Goal: Task Accomplishment & Management: Complete application form

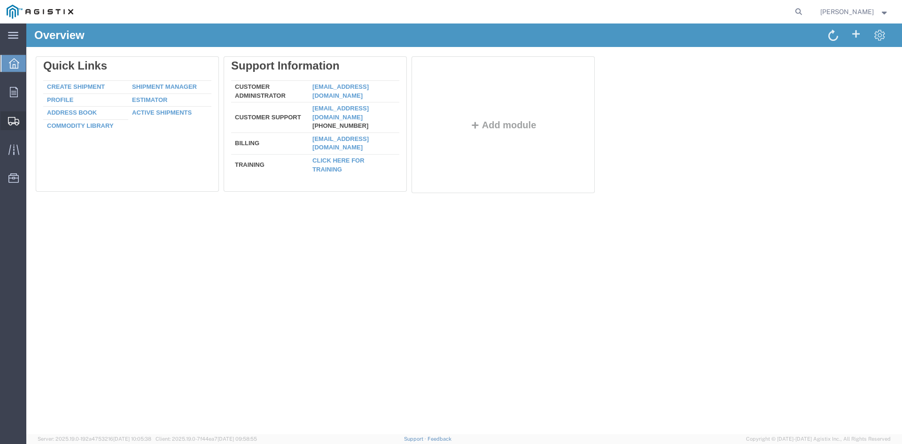
click at [0, 0] on span "Create from Template" at bounding box center [0, 0] width 0 height 0
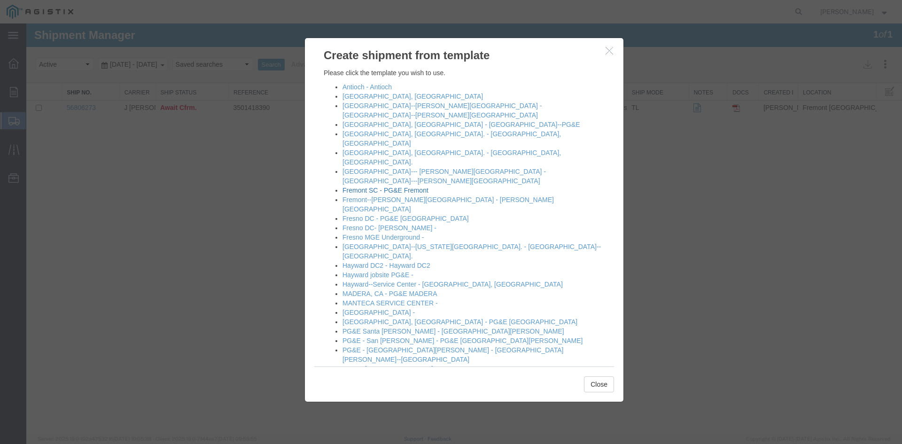
click at [369, 186] on link "Fremont SC - PG&E Fremont" at bounding box center [385, 190] width 86 height 8
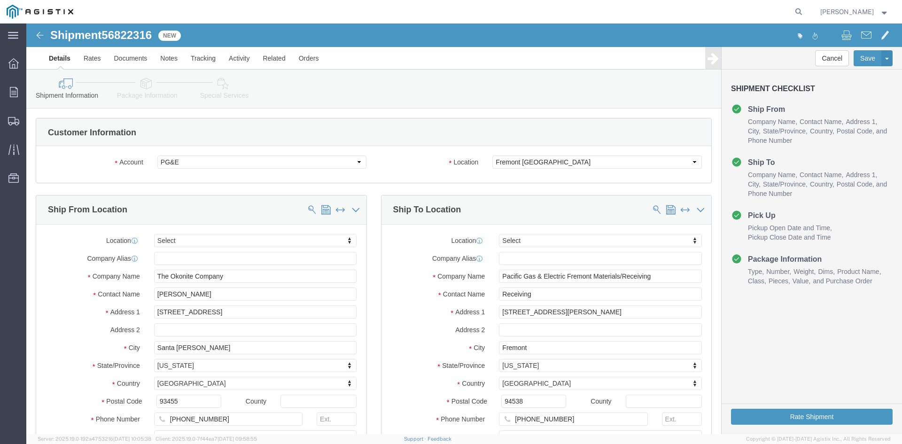
select select
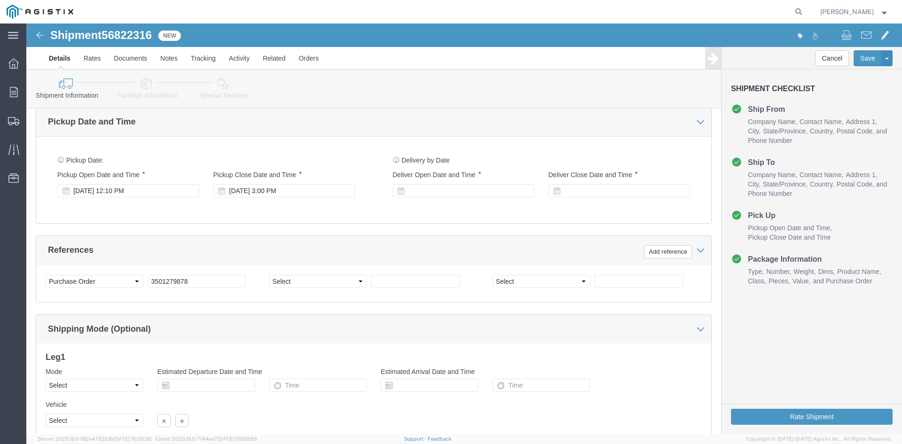
scroll to position [423, 0]
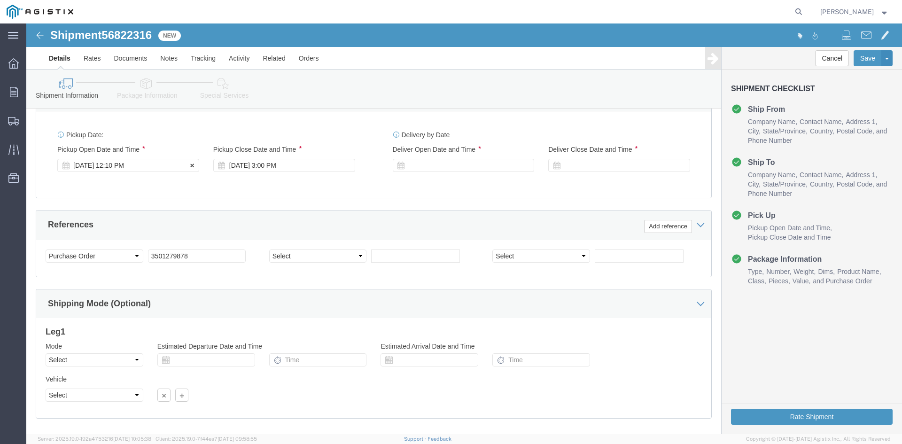
click div "[DATE] 12:10 PM"
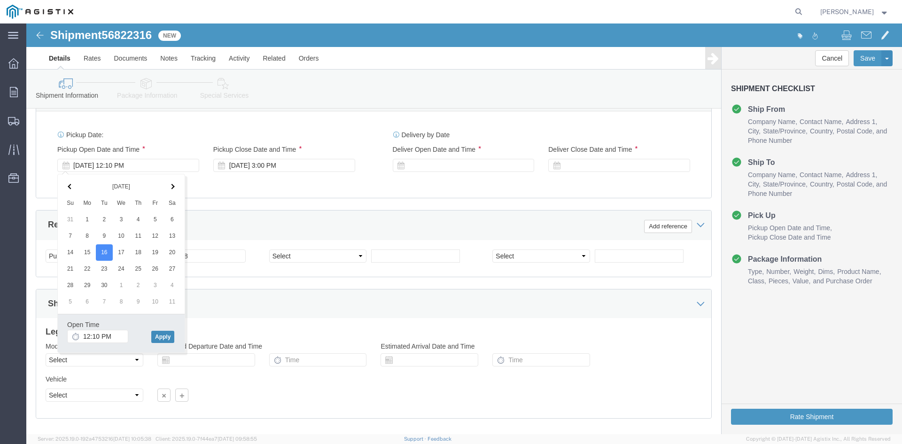
click button "Apply"
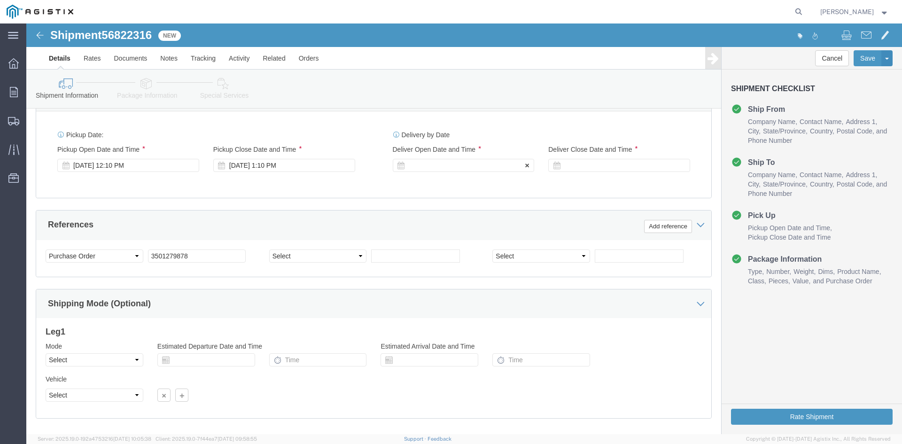
click div
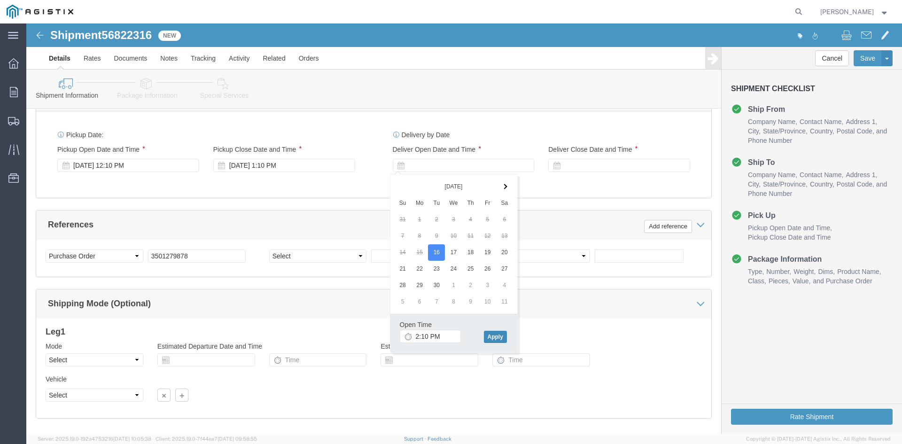
click button "Apply"
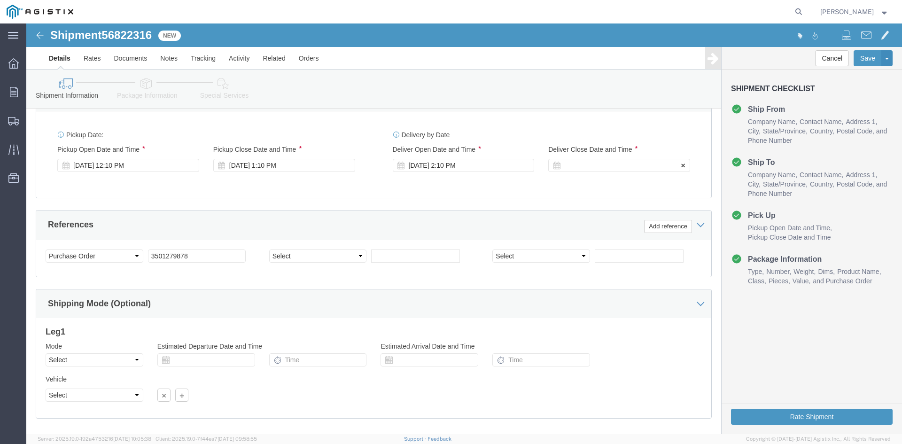
click div
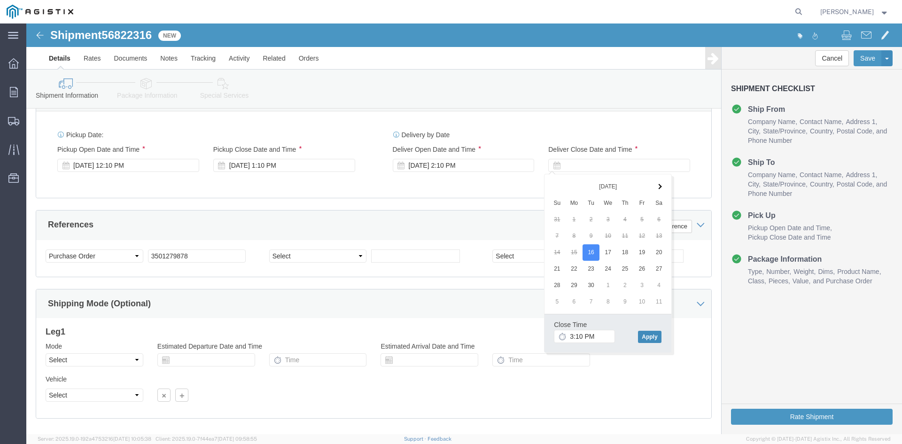
click button "Apply"
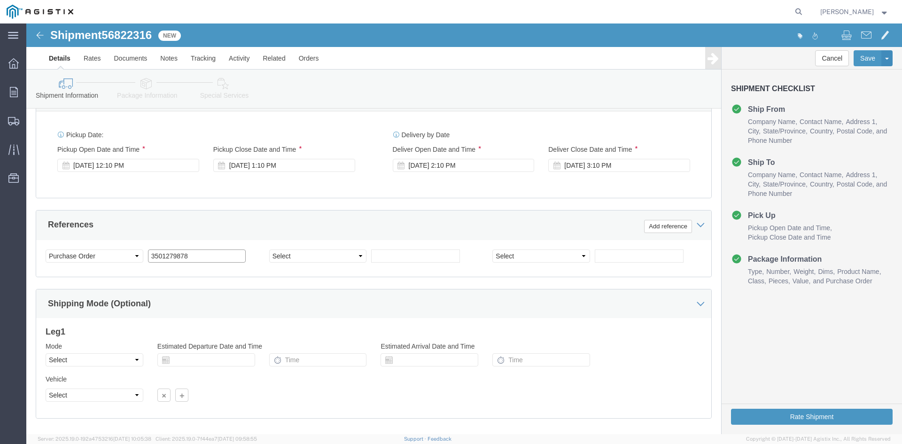
click input "3501279878"
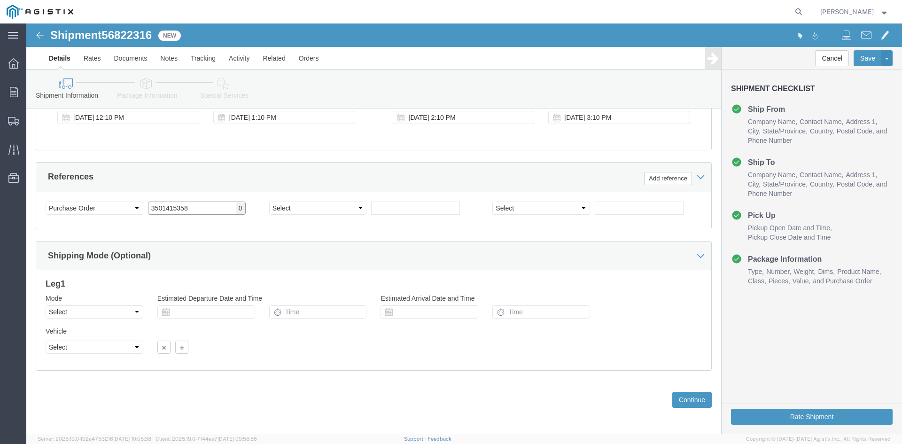
scroll to position [473, 0]
type input "3501415358"
click select "Select Air Less than Truckload Multi-Leg Ocean Freight Rail Small Parcel Truckl…"
select select "TL"
click select "Select Air Less than Truckload Multi-Leg Ocean Freight Rail Small Parcel Truckl…"
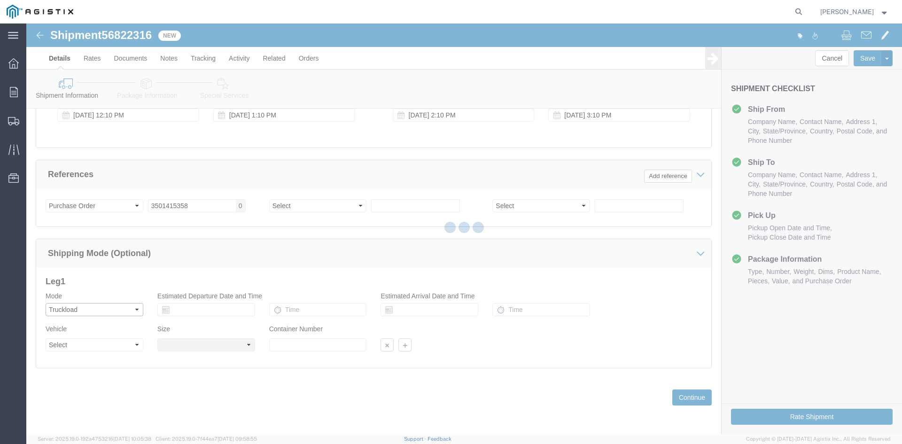
select select
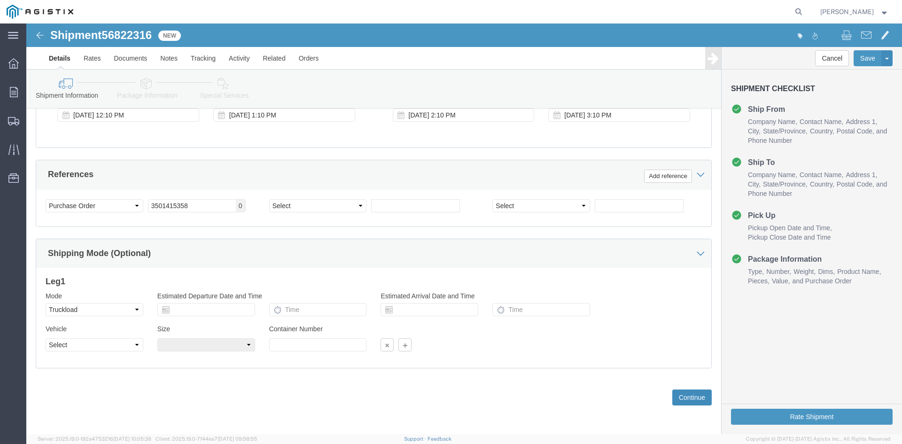
click button "Continue"
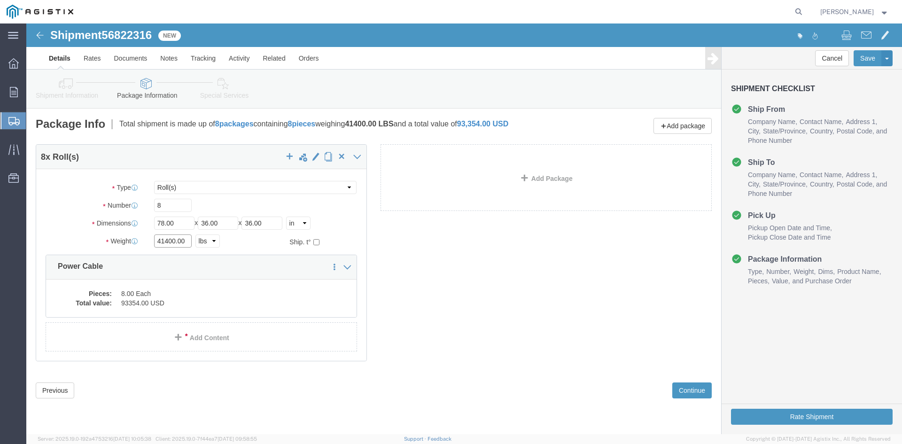
click input "41400.00"
type input "4"
type input "31170"
click input "8"
type input "6"
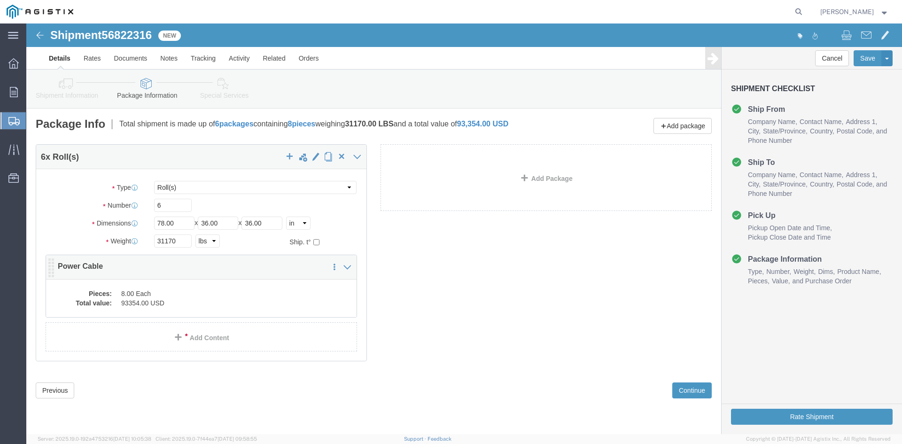
click dd "8.00 Each"
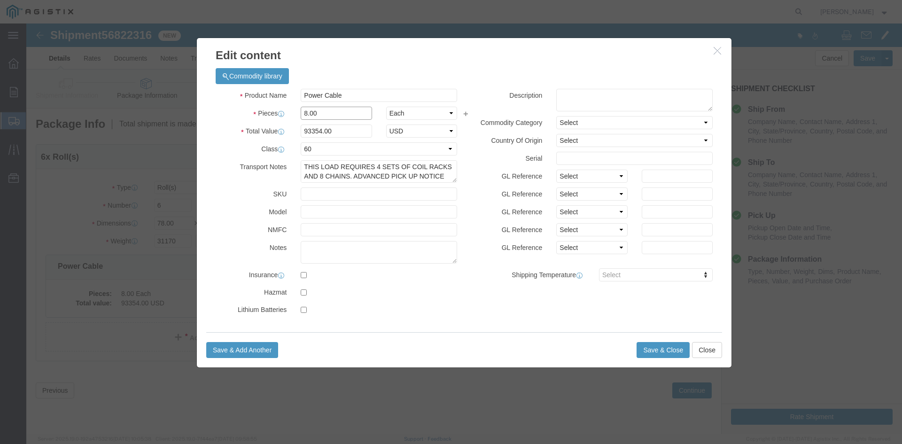
click input "8.00"
type input "8"
type input "6"
click input "70015.5"
type input "7"
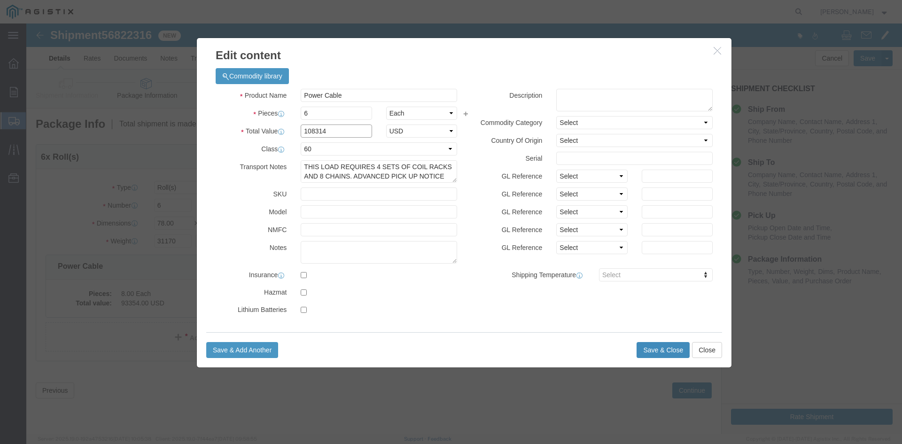
type input "108314"
click button "Save & Close"
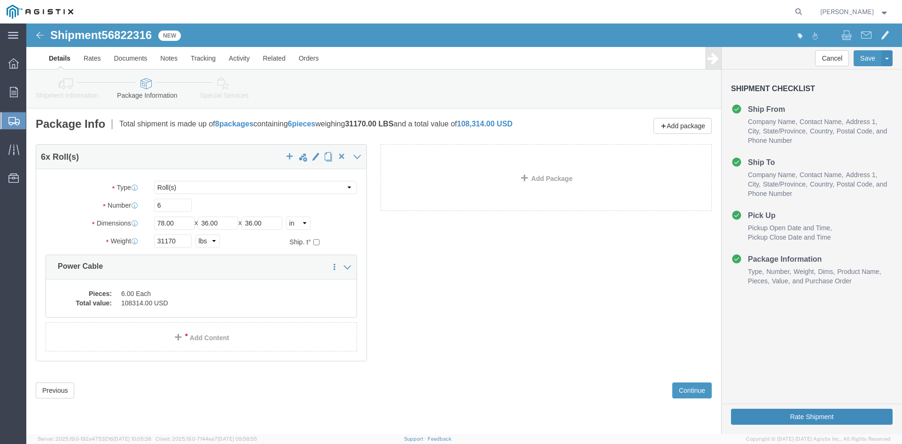
click button "Rate Shipment"
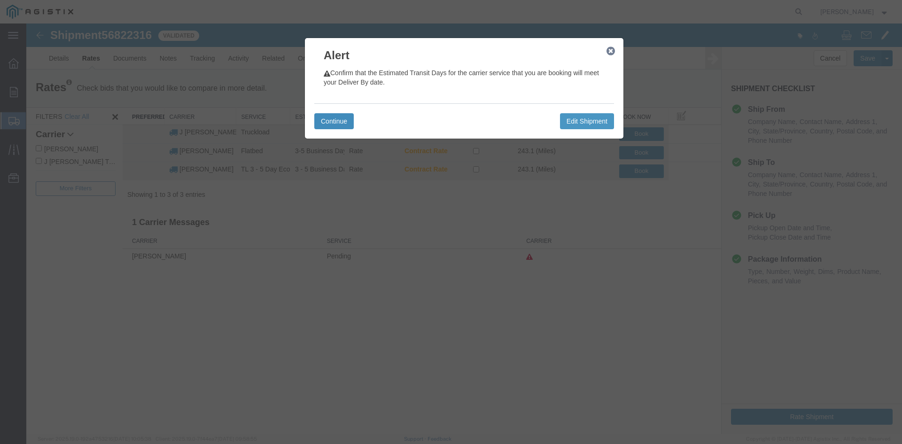
click at [341, 122] on button "Continue" at bounding box center [333, 121] width 39 height 16
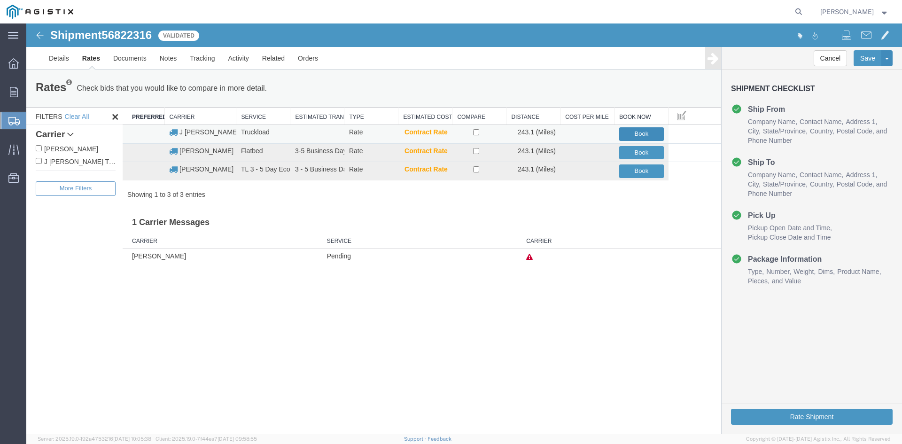
click at [625, 132] on button "Book" at bounding box center [641, 134] width 45 height 14
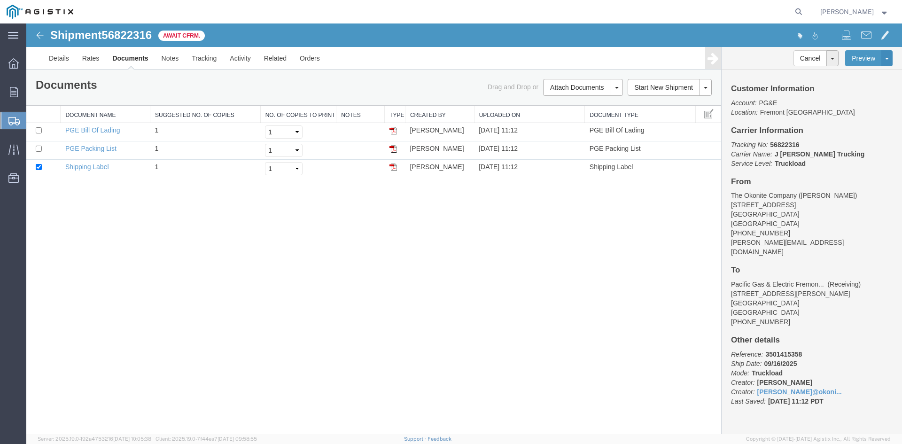
click at [0, 0] on span "Create from Template" at bounding box center [0, 0] width 0 height 0
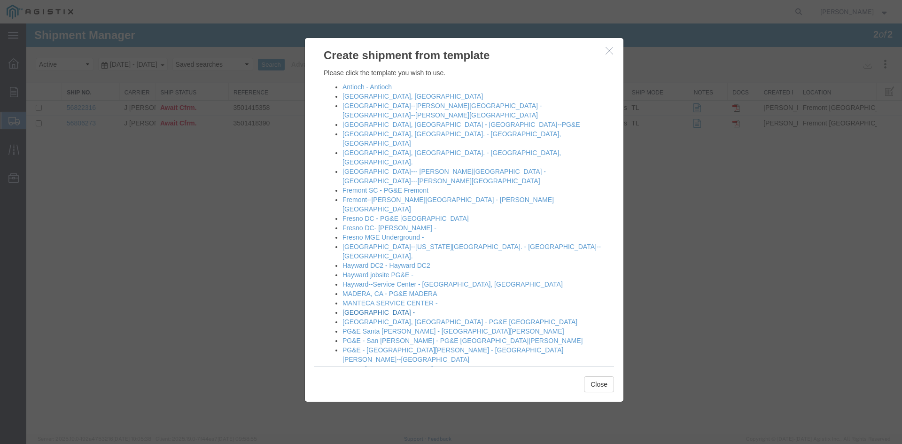
click at [370, 309] on link "[GEOGRAPHIC_DATA] -" at bounding box center [378, 313] width 72 height 8
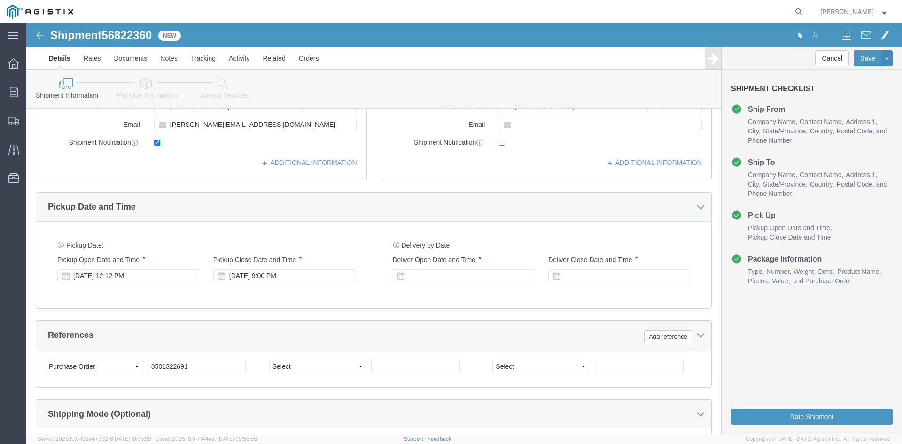
scroll to position [329, 0]
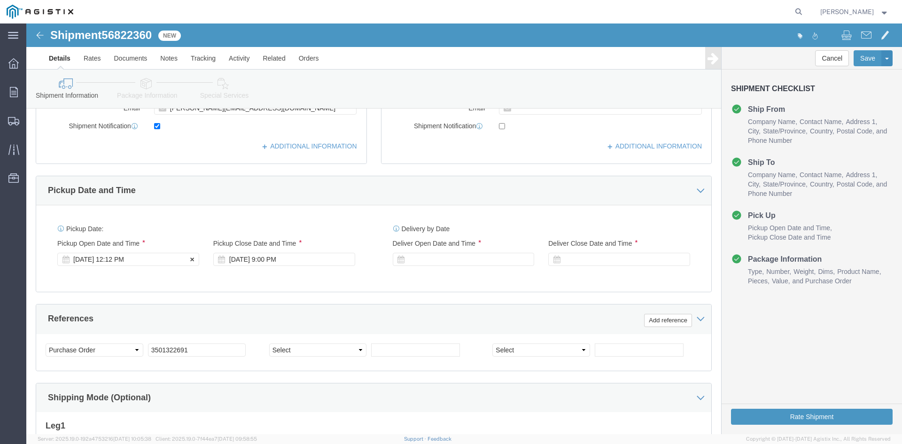
click div "[DATE] 12:12 PM"
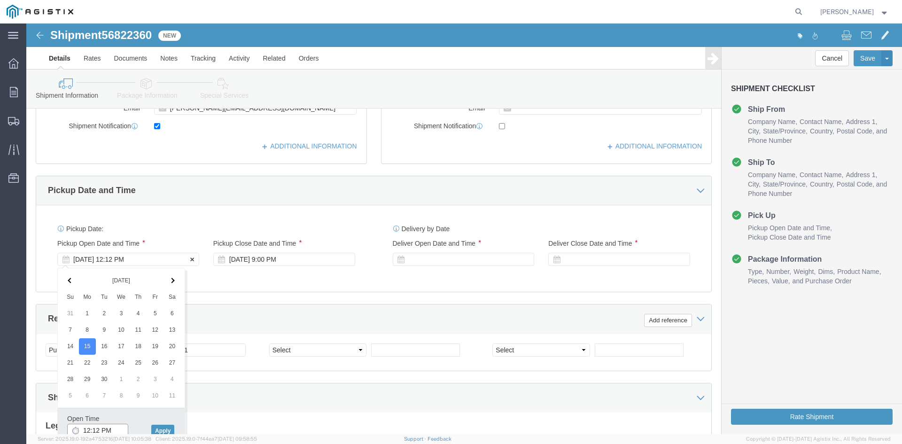
scroll to position [332, 0]
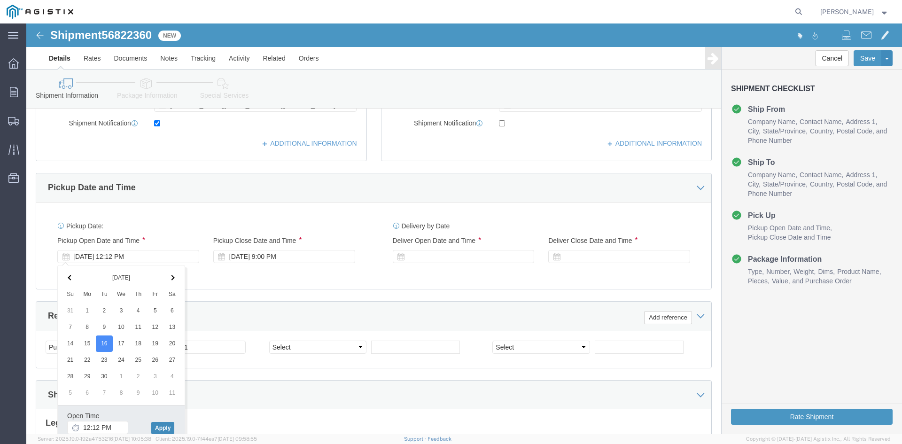
click button "Apply"
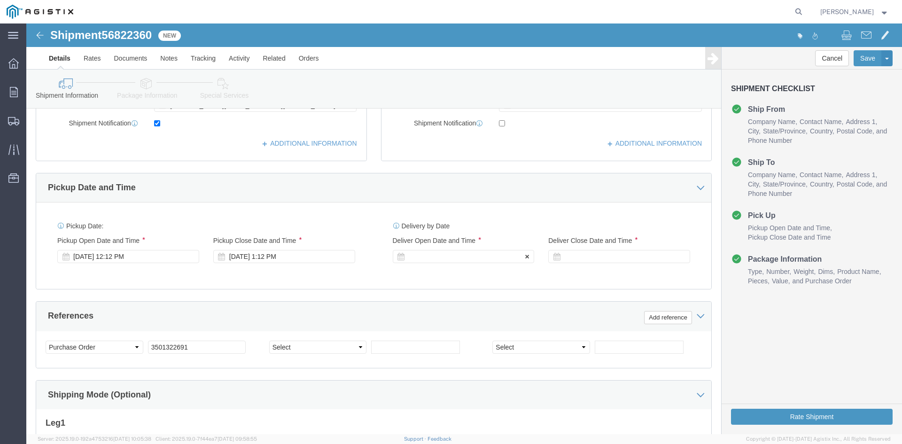
click div
click button "Apply"
click div
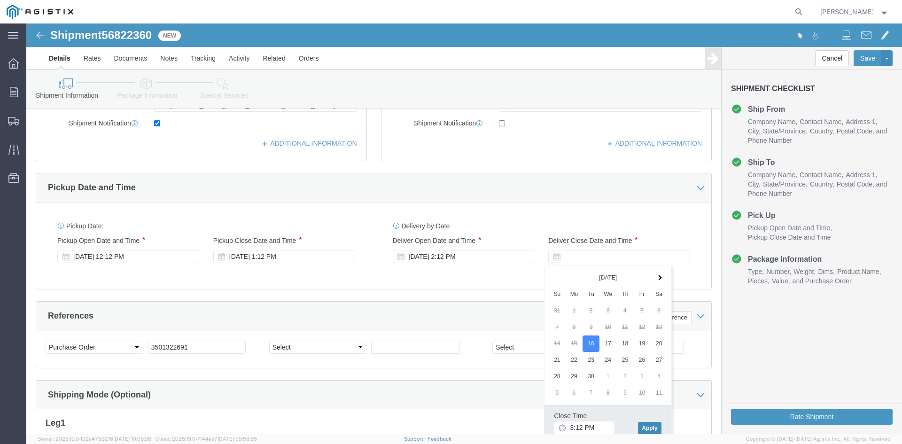
click button "Apply"
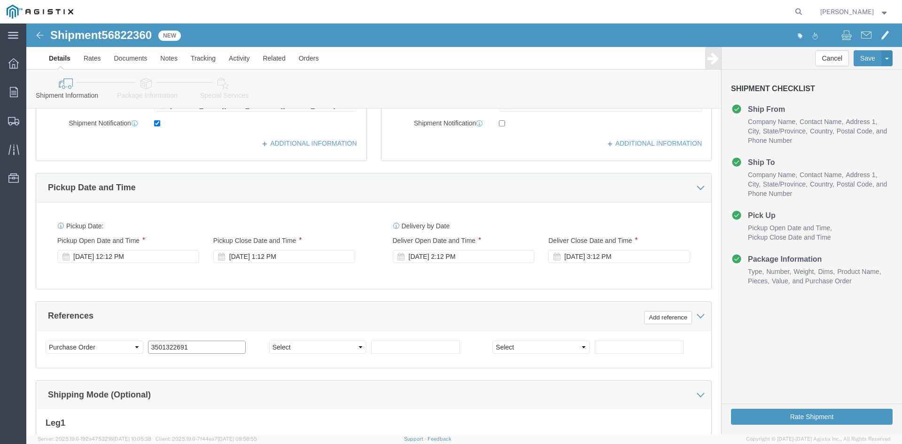
click input "3501322691"
type input "3501416049"
click select "Select Account Type Activity ID Airline Appointment Number ASN Batch Request # …"
select select "CUSTREF"
click select "Select Account Type Activity ID Airline Appointment Number ASN Batch Request # …"
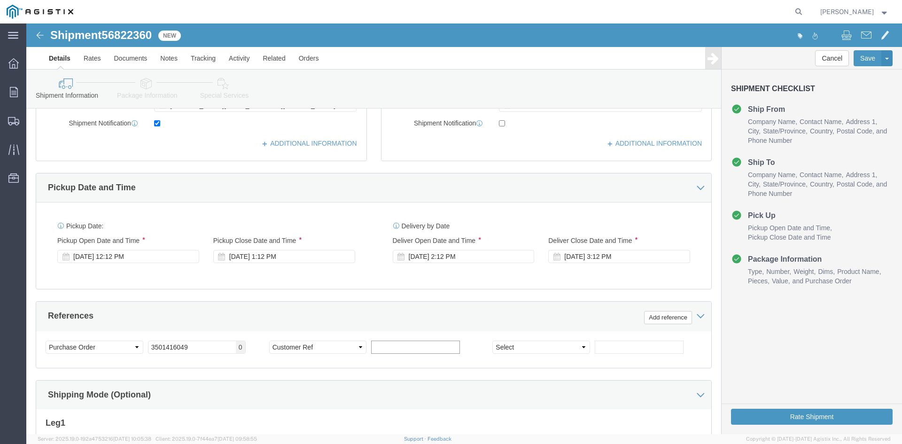
click input "text"
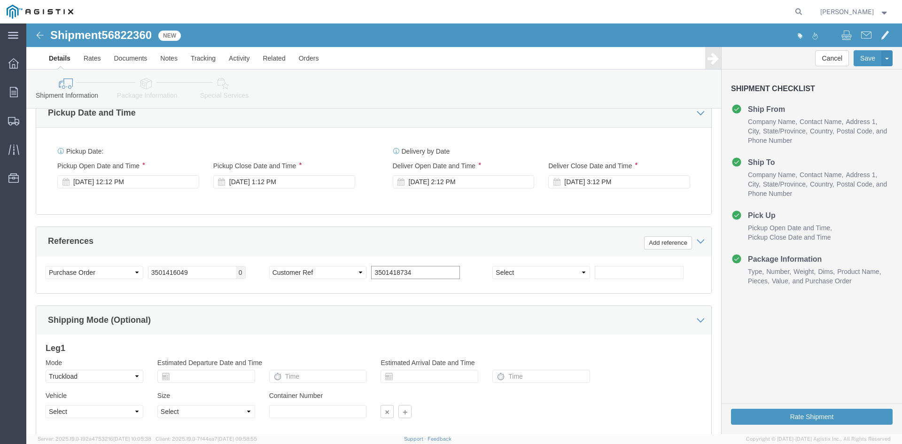
scroll to position [473, 0]
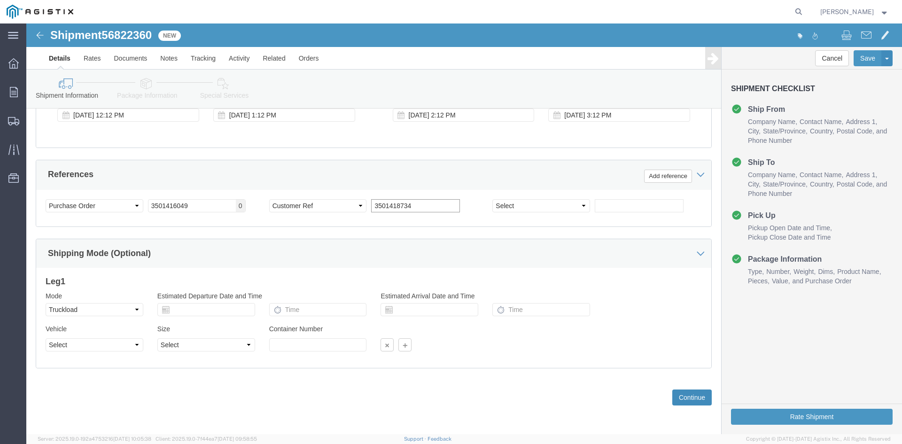
type input "3501418734"
click button "Continue"
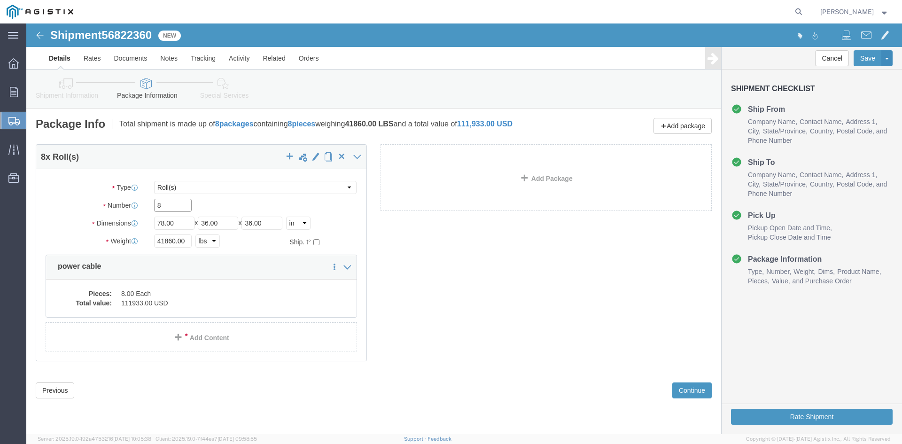
click input "8"
type input "4"
click input "41860.00"
type input "4"
type input "21560"
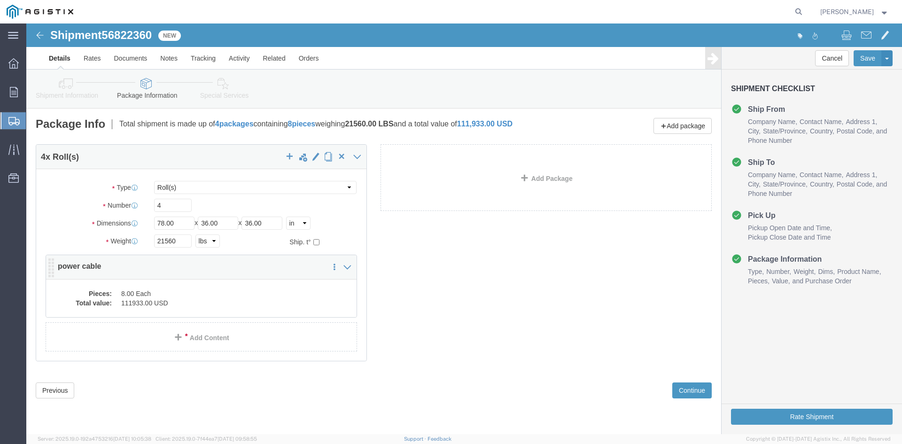
click dd "8.00 Each"
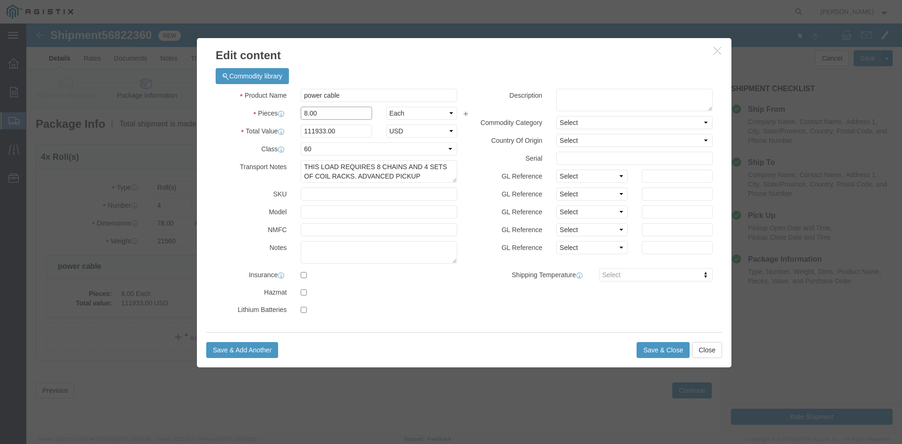
click input "8.00"
type input "8"
type input "4"
click input "55966.5"
type input "5"
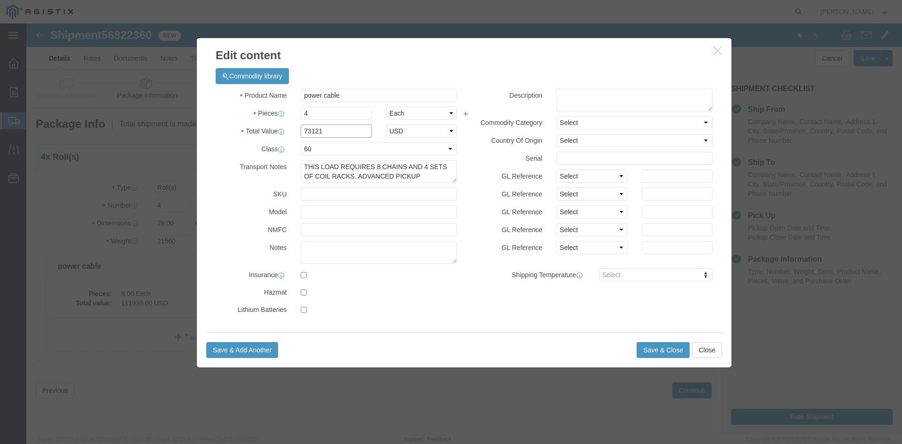
type input "73121"
drag, startPoint x: 278, startPoint y: 143, endPoint x: 397, endPoint y: 155, distance: 119.8
click textarea "THIS LOAD REQUIRES 8 CHAINS AND 4 SETS OF COIL RACKS. ADVANCED PICKUP NOTIFICAT…"
click textarea
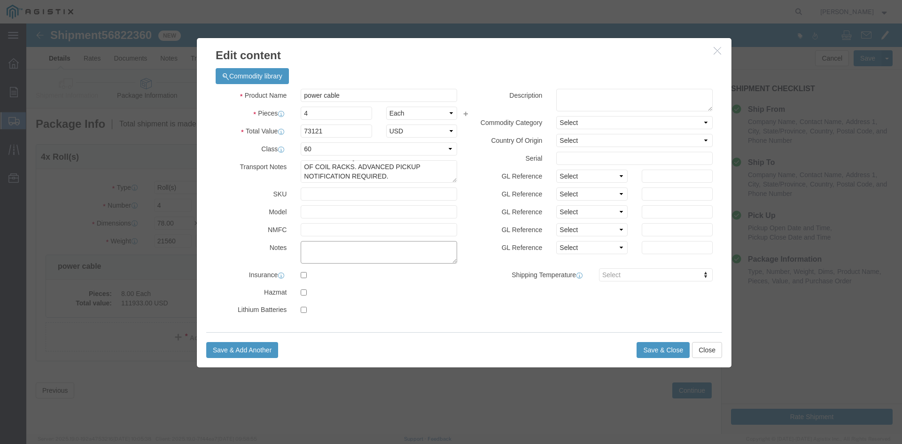
paste textarea "THIS LOAD REQUIRES 8 CHAINS AND 4 SETS OF COIL RACKS. ADVANCED PICKUP NOTIFICAT…"
type textarea "THIS LOAD REQUIRES 8 CHAINS AND 4 SETS OF COIL RACKS. ADVANCED PICKUP NOTIFICAT…"
click button "Save & Close"
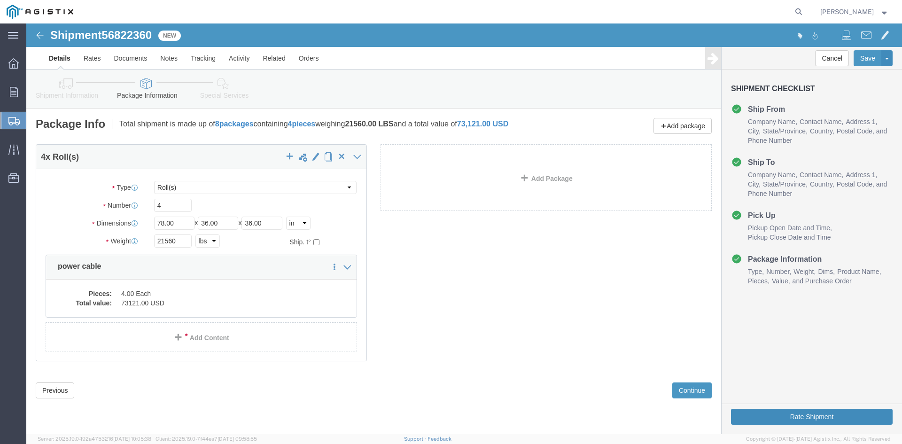
click button "Rate Shipment"
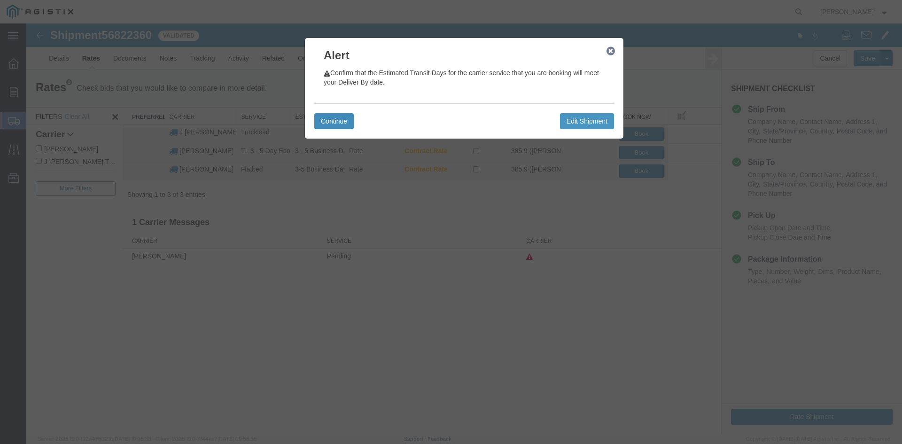
click at [340, 121] on button "Continue" at bounding box center [333, 121] width 39 height 16
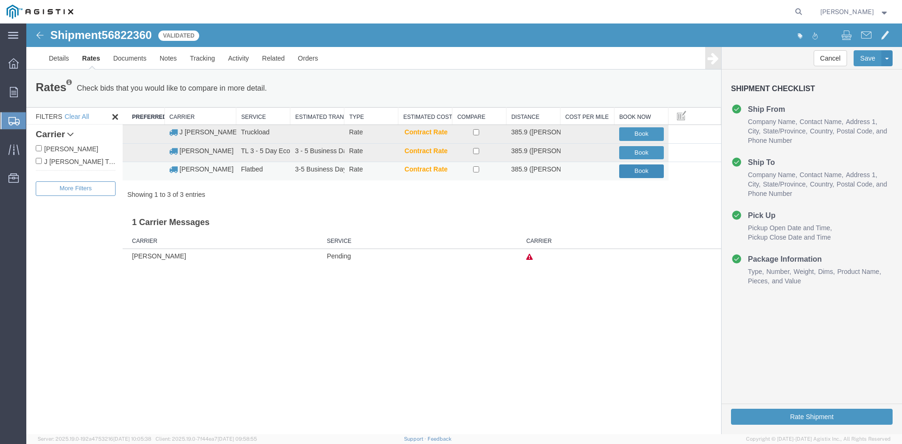
click at [634, 170] on button "Book" at bounding box center [641, 171] width 45 height 14
